Goal: Information Seeking & Learning: Learn about a topic

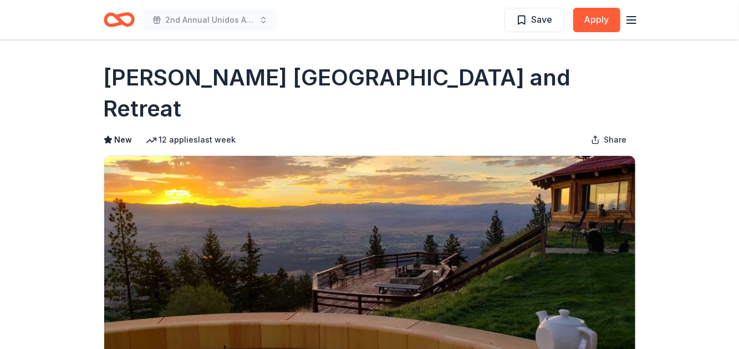
click at [118, 27] on icon "Home" at bounding box center [119, 20] width 31 height 26
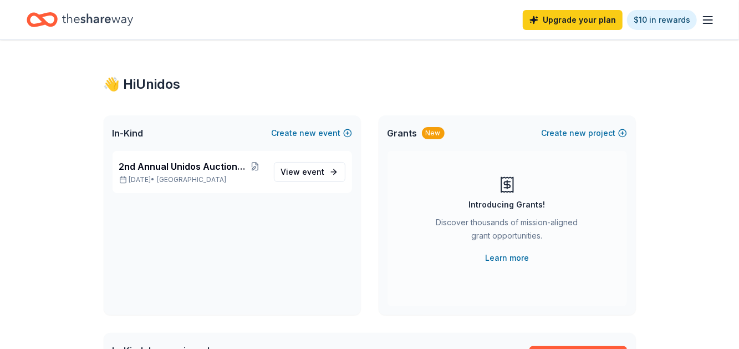
click at [39, 18] on icon "Home" at bounding box center [47, 19] width 17 height 11
drag, startPoint x: 153, startPoint y: 85, endPoint x: 245, endPoint y: 141, distance: 108.2
click at [156, 88] on div "👋 Hi Unidos" at bounding box center [370, 84] width 532 height 18
click at [309, 174] on span "event" at bounding box center [314, 171] width 22 height 9
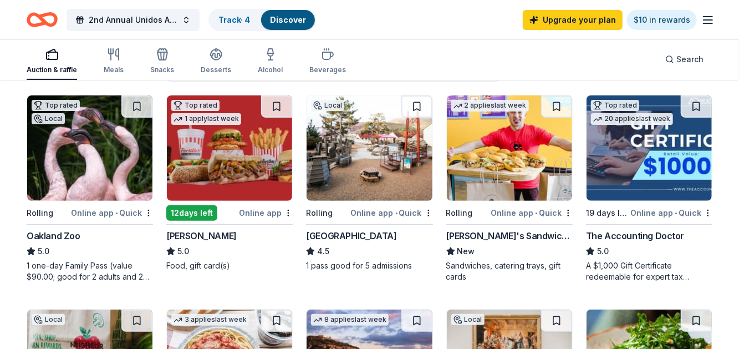
scroll to position [110, 0]
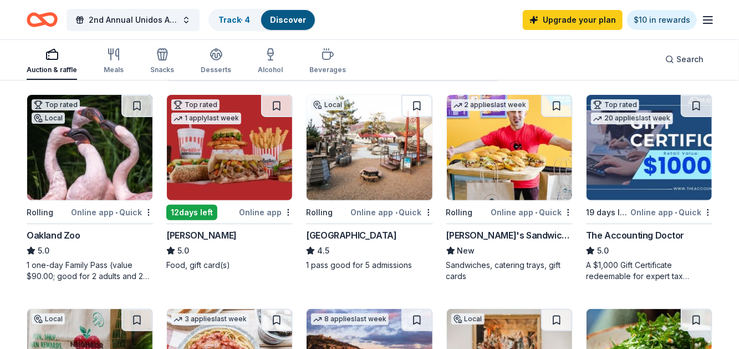
click at [180, 232] on div "Portillo's" at bounding box center [201, 234] width 70 height 13
click at [347, 235] on div "Bay Area Discovery Museum" at bounding box center [351, 234] width 90 height 13
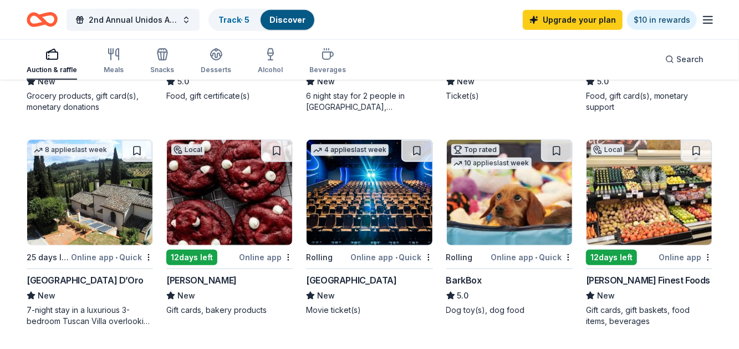
scroll to position [493, 0]
click at [332, 281] on div "Cinépolis" at bounding box center [351, 279] width 90 height 13
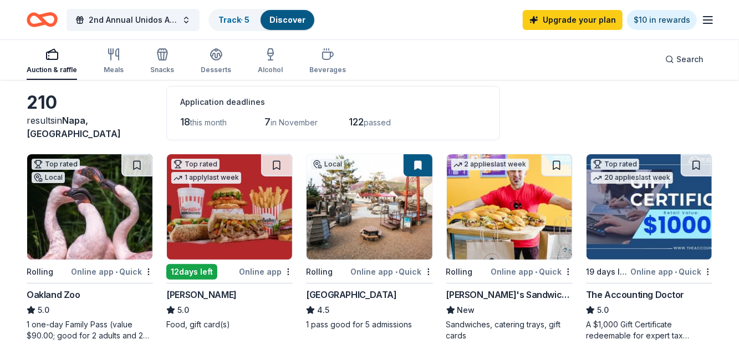
scroll to position [49, 0]
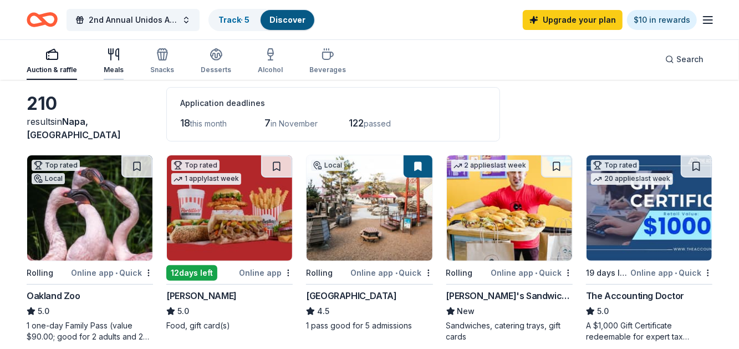
click at [108, 63] on div "Meals" at bounding box center [114, 61] width 20 height 27
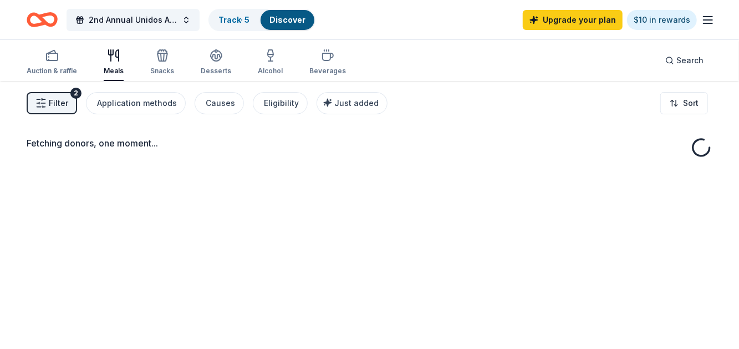
click at [48, 105] on button "Filter 2" at bounding box center [52, 103] width 50 height 22
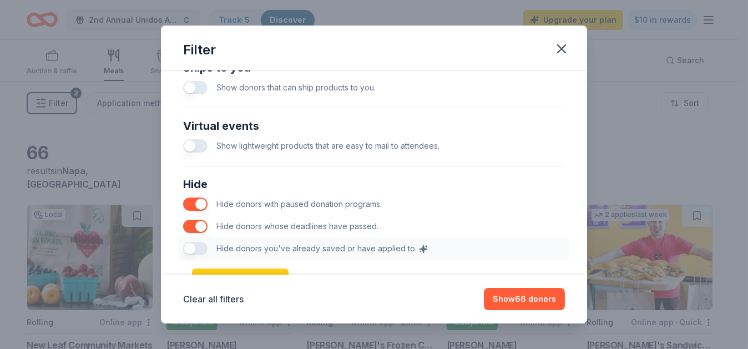
scroll to position [553, 0]
click at [192, 245] on div "Hide Hide donors with paused donation programs. Hide donors whose deadlines hav…" at bounding box center [374, 216] width 390 height 93
click at [191, 245] on div "Hide Hide donors with paused donation programs. Hide donors whose deadlines hav…" at bounding box center [374, 216] width 390 height 93
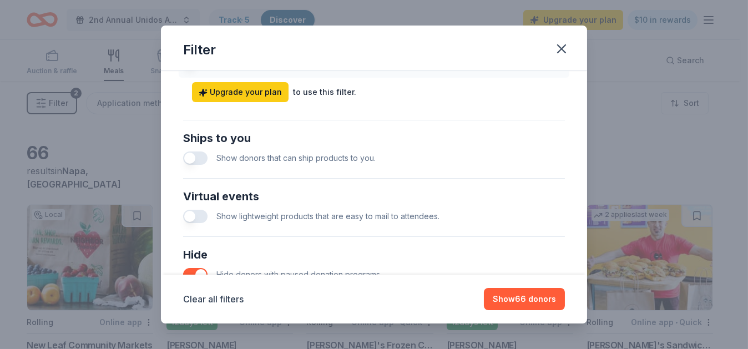
scroll to position [482, 0]
click at [189, 159] on button "button" at bounding box center [195, 158] width 24 height 13
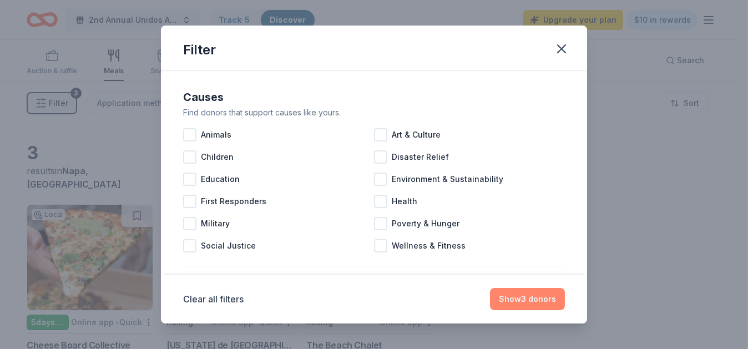
click at [509, 308] on button "Show 3 donors" at bounding box center [527, 299] width 75 height 22
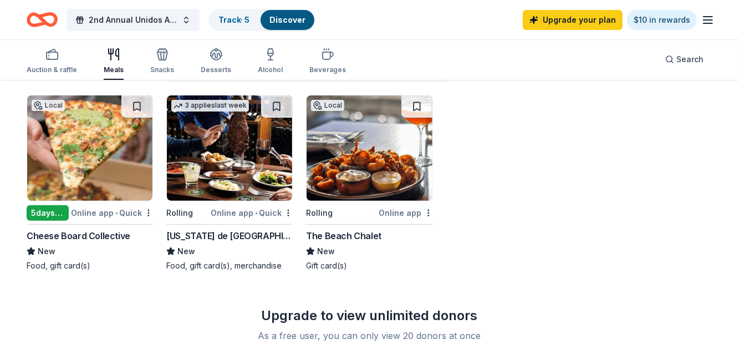
scroll to position [110, 0]
click at [339, 228] on div "The Beach Chalet" at bounding box center [343, 234] width 75 height 13
click at [210, 232] on div "[US_STATE] de [GEOGRAPHIC_DATA]" at bounding box center [229, 234] width 126 height 13
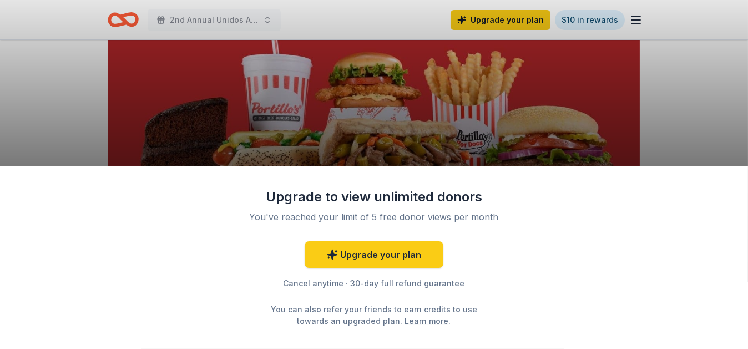
scroll to position [129, 0]
click at [704, 122] on div "Upgrade to view unlimited donors You've reached your limit of 5 free donor view…" at bounding box center [374, 174] width 748 height 349
click at [58, 99] on div "Upgrade to view unlimited donors You've reached your limit of 5 free donor view…" at bounding box center [374, 174] width 748 height 349
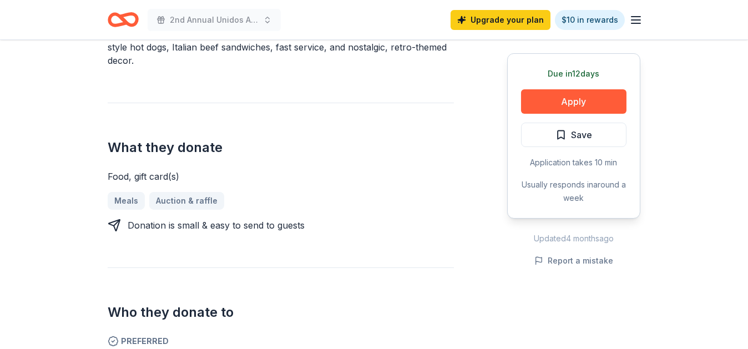
scroll to position [400, 0]
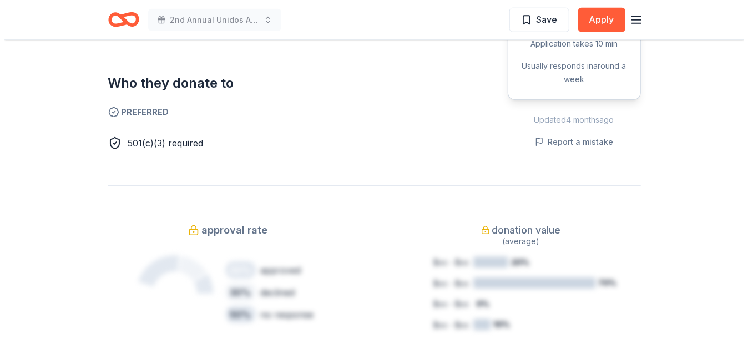
scroll to position [654, 0]
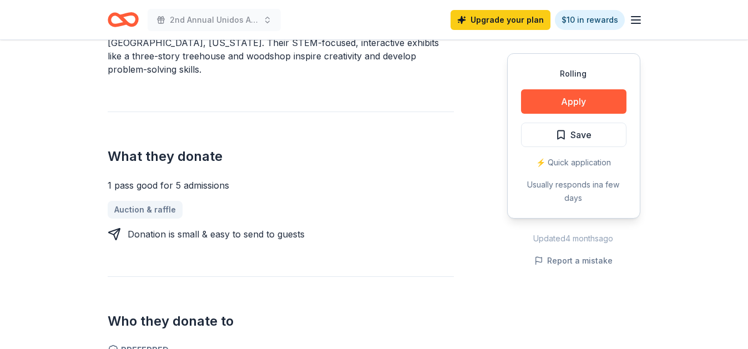
scroll to position [395, 0]
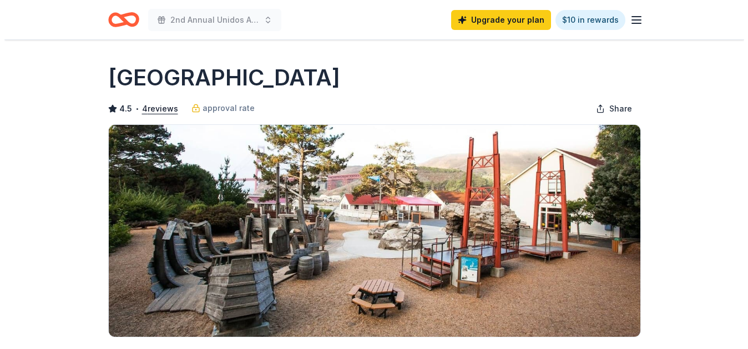
scroll to position [395, 0]
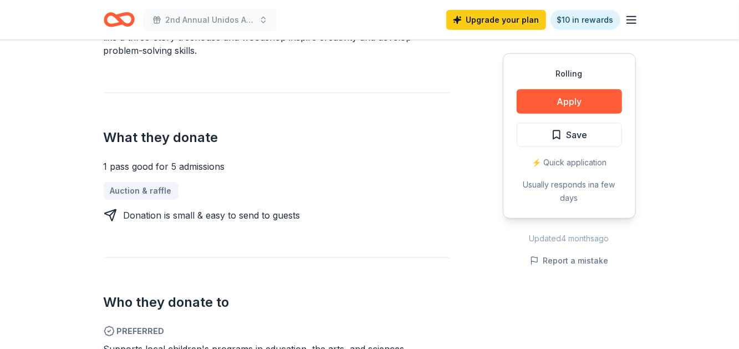
click at [557, 146] on button "Save" at bounding box center [569, 135] width 105 height 24
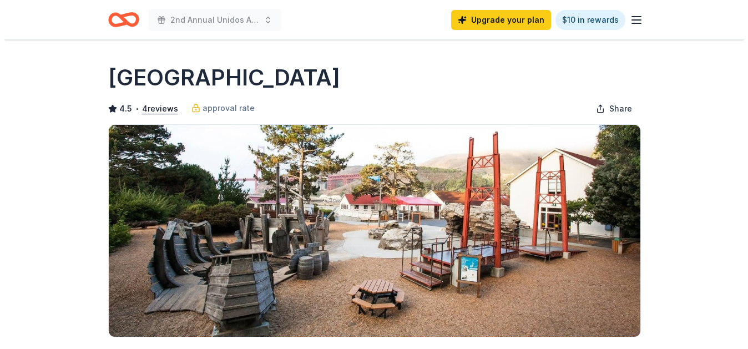
scroll to position [395, 0]
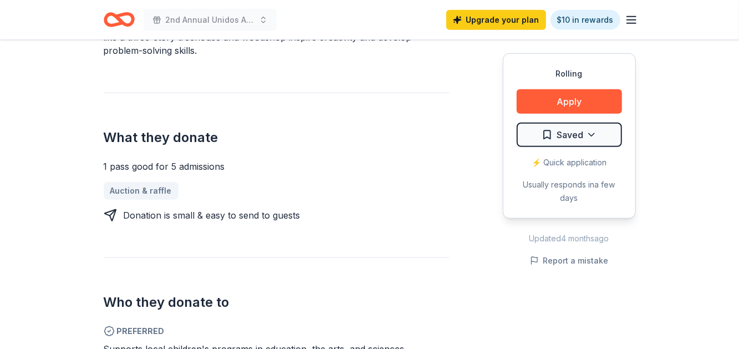
click at [566, 101] on button "Apply" at bounding box center [569, 101] width 105 height 24
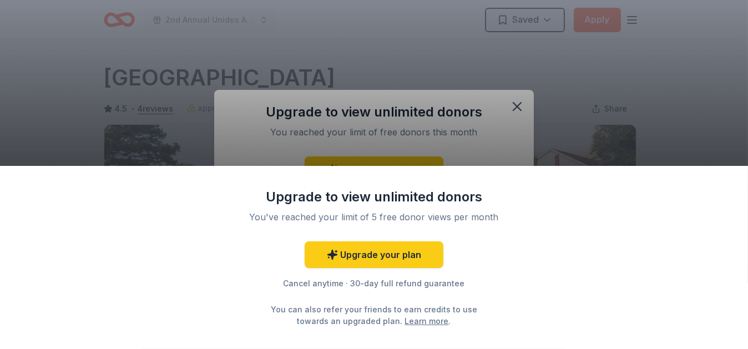
scroll to position [0, 0]
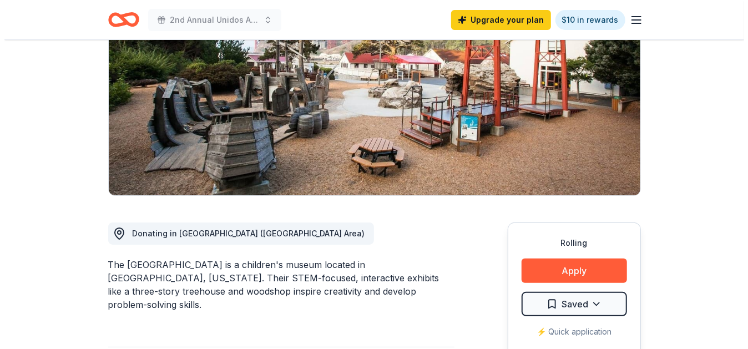
scroll to position [279, 0]
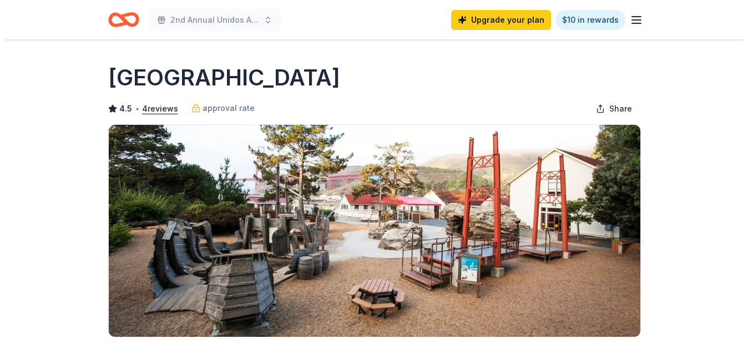
scroll to position [279, 0]
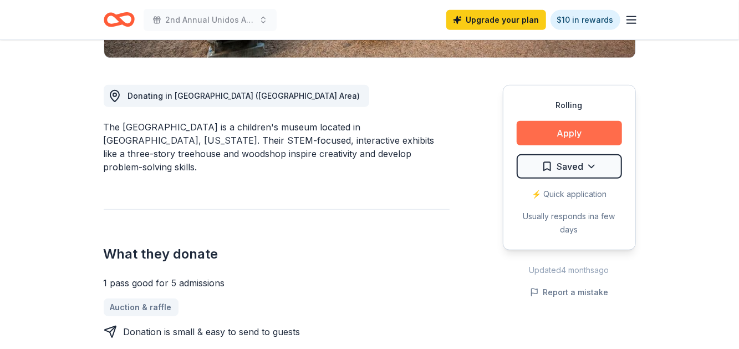
drag, startPoint x: 0, startPoint y: 0, endPoint x: 584, endPoint y: 135, distance: 599.5
click at [584, 135] on button "Apply" at bounding box center [569, 133] width 105 height 24
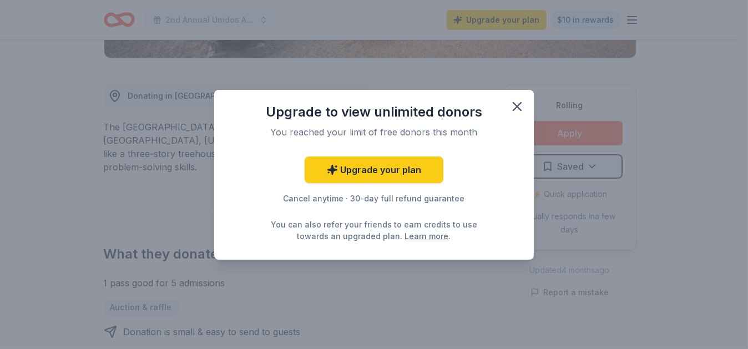
scroll to position [0, 0]
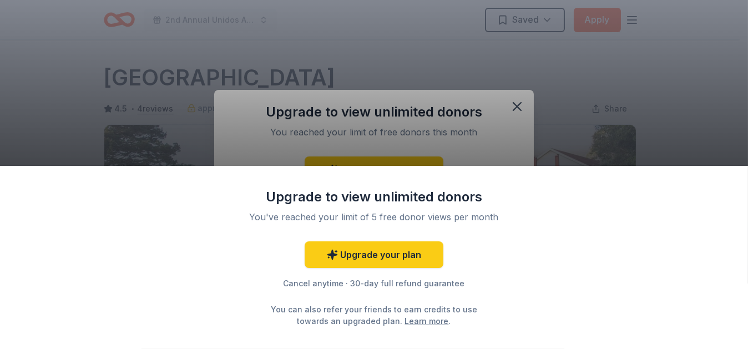
click at [506, 104] on div "Upgrade to view unlimited donors You've reached your limit of 5 free donor view…" at bounding box center [374, 174] width 748 height 349
click at [516, 104] on div "Upgrade to view unlimited donors You've reached your limit of 5 free donor view…" at bounding box center [374, 174] width 748 height 349
drag, startPoint x: 582, startPoint y: 119, endPoint x: 501, endPoint y: 82, distance: 88.4
click at [581, 119] on div "Upgrade to view unlimited donors You've reached your limit of 5 free donor view…" at bounding box center [374, 174] width 748 height 349
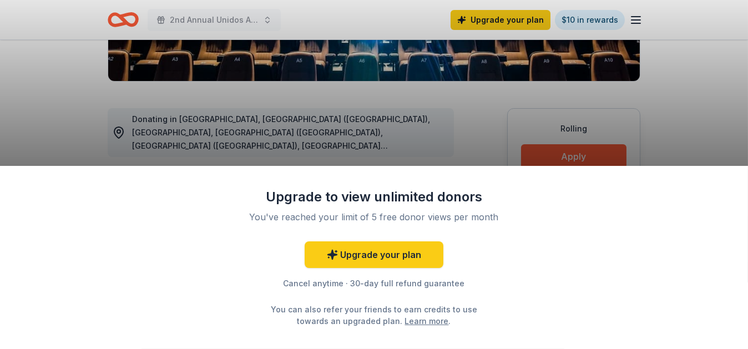
scroll to position [256, 0]
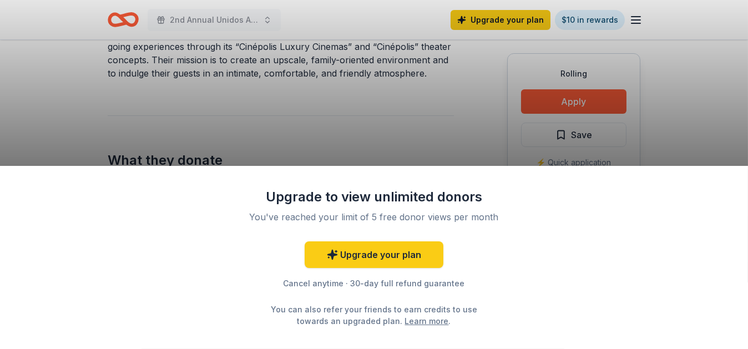
scroll to position [397, 0]
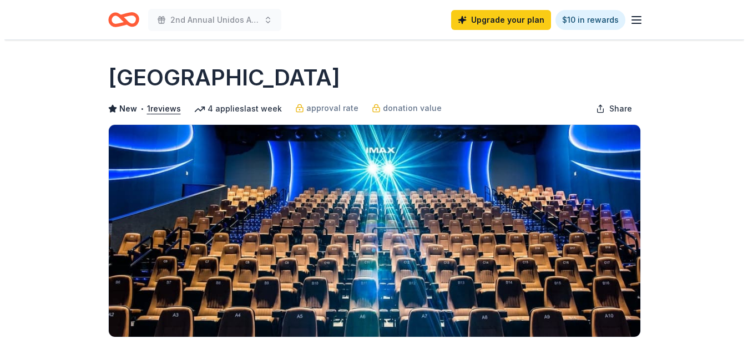
scroll to position [397, 0]
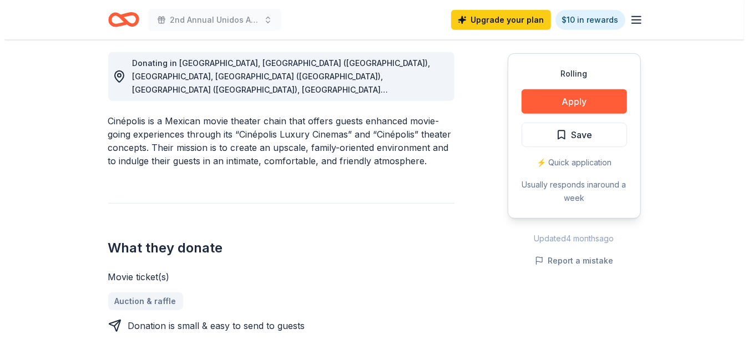
scroll to position [293, 0]
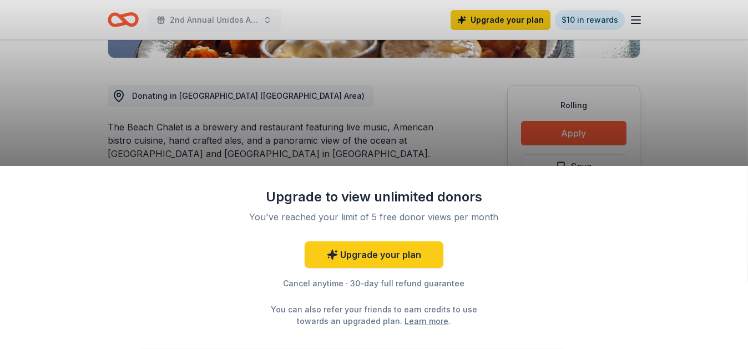
scroll to position [284, 0]
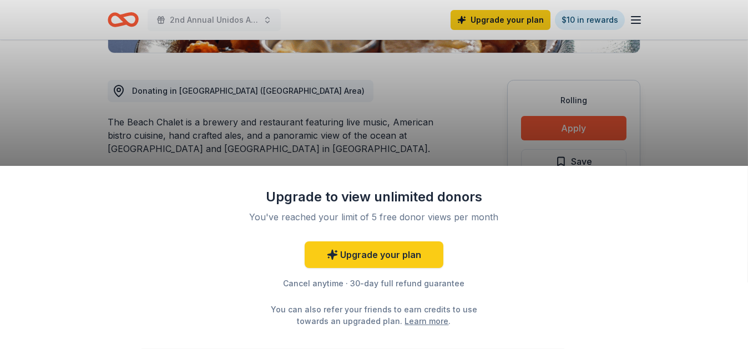
click at [443, 158] on div "Upgrade to view unlimited donors You've reached your limit of 5 free donor view…" at bounding box center [374, 174] width 748 height 349
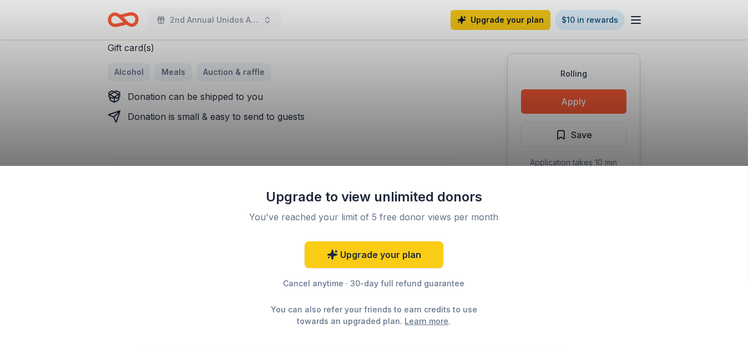
scroll to position [501, 0]
click at [211, 108] on div "Upgrade to view unlimited donors You've reached your limit of 5 free donor view…" at bounding box center [374, 174] width 748 height 349
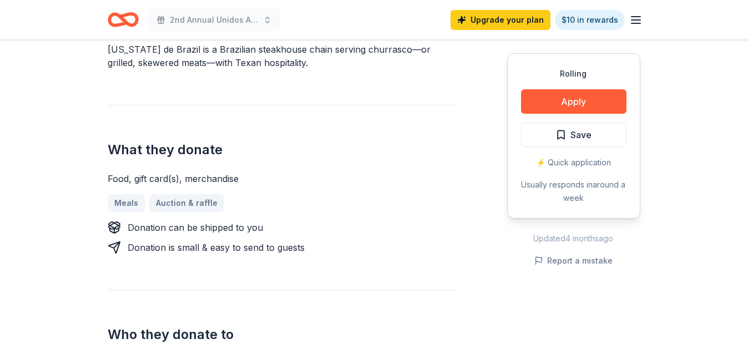
scroll to position [386, 0]
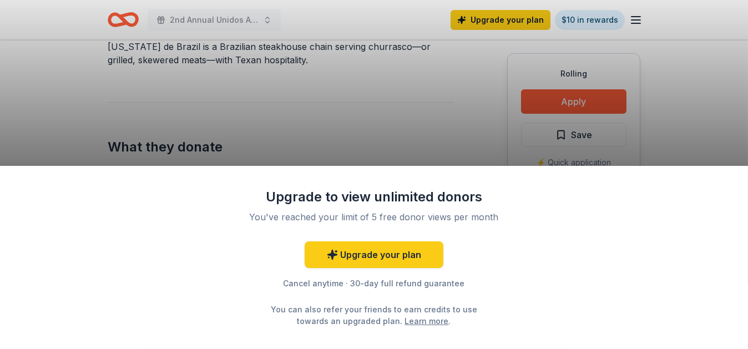
click at [358, 107] on div "Upgrade to view unlimited donors You've reached your limit of 5 free donor view…" at bounding box center [374, 174] width 748 height 349
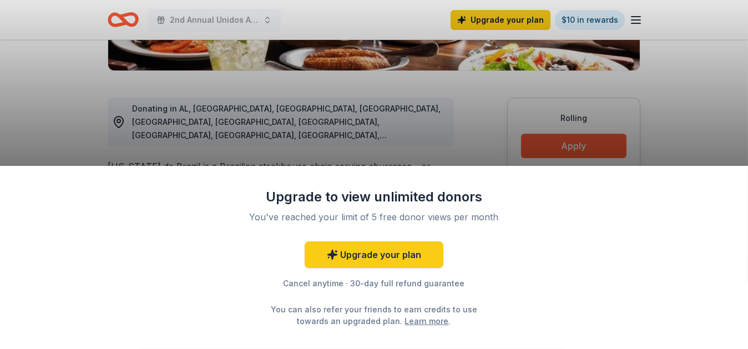
scroll to position [254, 0]
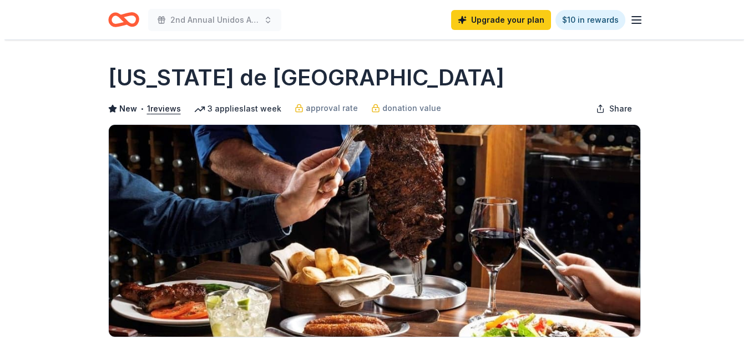
scroll to position [254, 0]
